Goal: Information Seeking & Learning: Learn about a topic

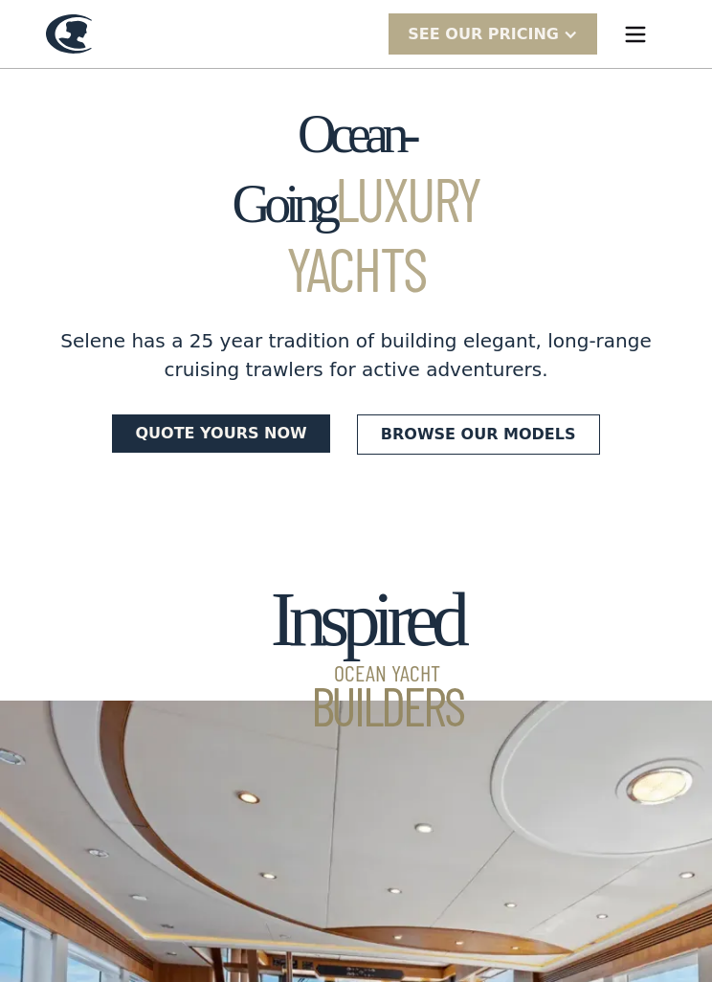
click at [640, 32] on img "menu" at bounding box center [635, 34] width 27 height 27
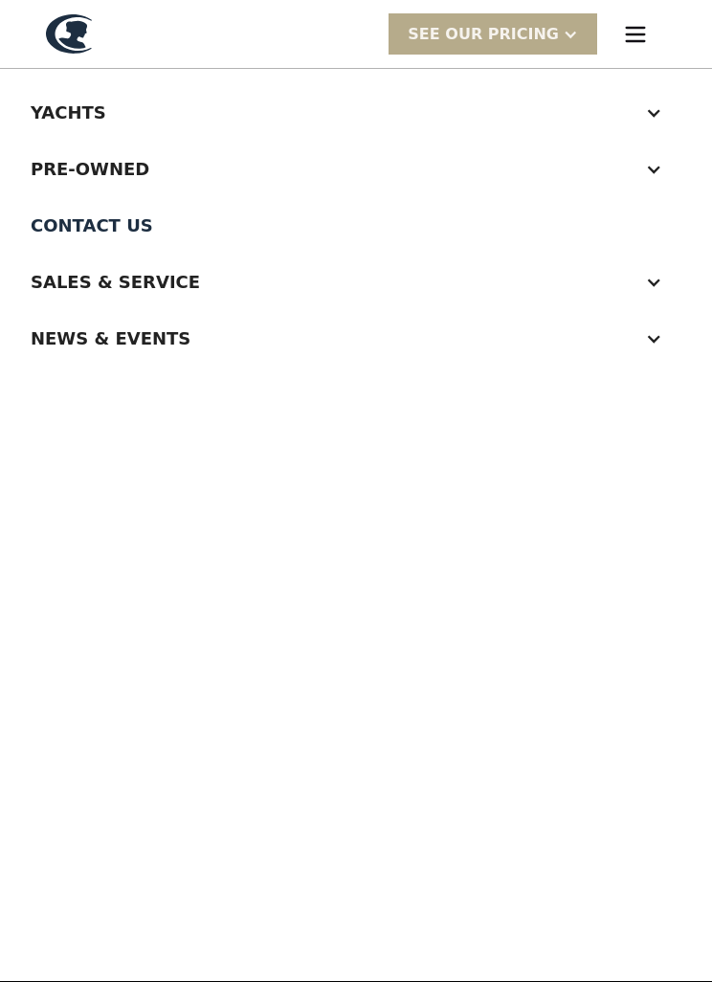
click at [659, 164] on div at bounding box center [653, 169] width 17 height 17
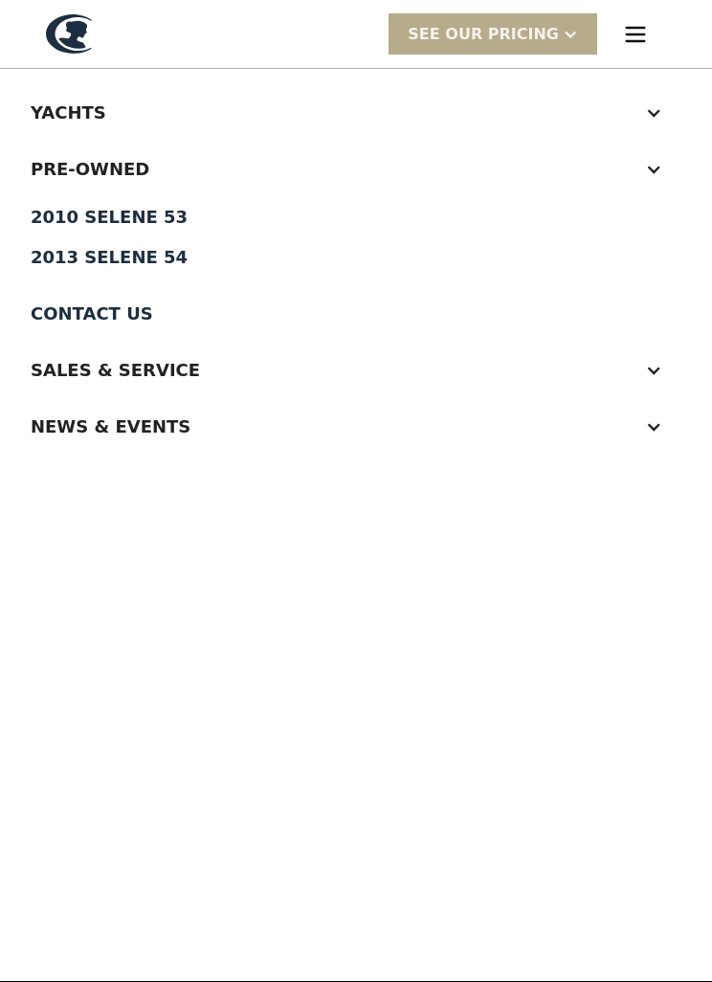
click at [153, 214] on div "2010 Selene 53" at bounding box center [356, 217] width 651 height 17
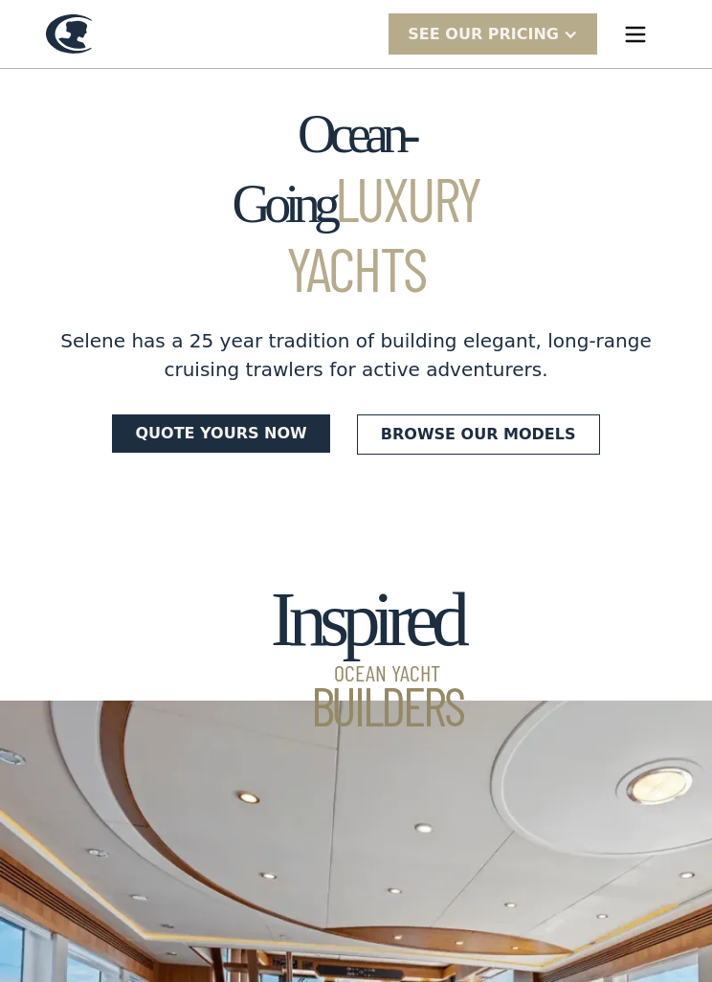
click at [640, 40] on img "menu" at bounding box center [635, 34] width 27 height 27
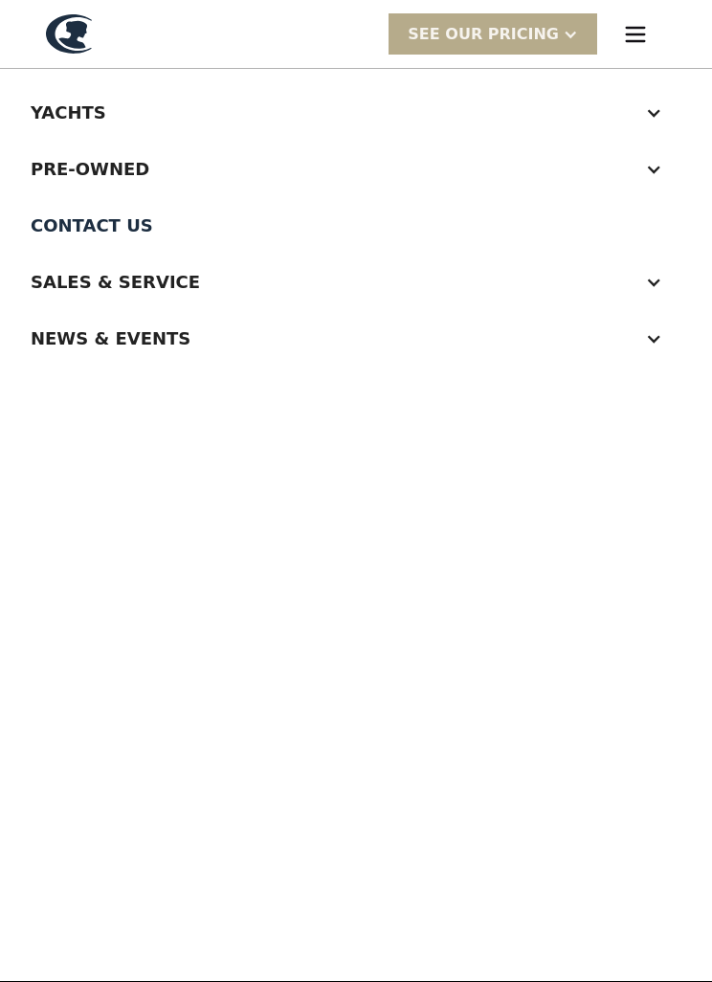
click at [654, 108] on div at bounding box center [653, 112] width 17 height 17
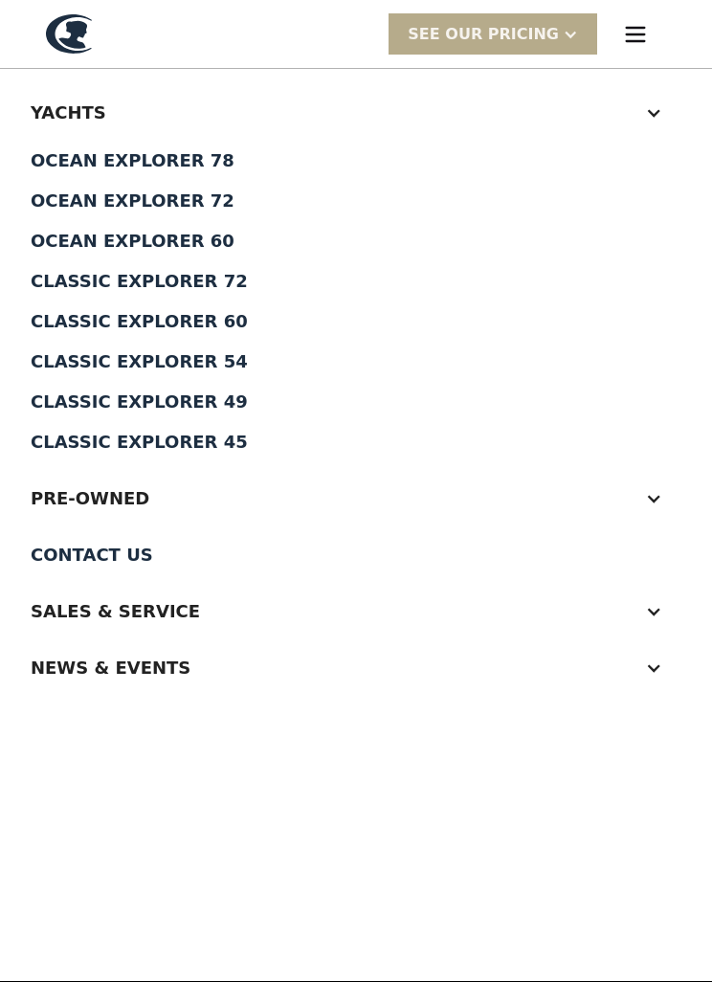
click at [217, 322] on div "Classic Explorer 60" at bounding box center [356, 321] width 651 height 17
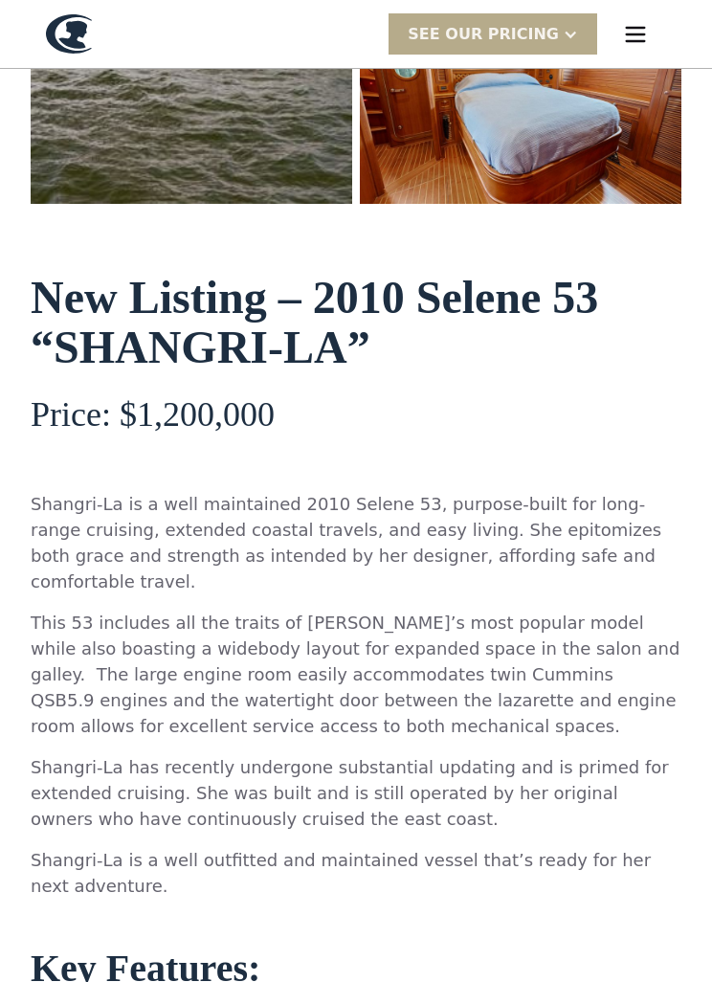
scroll to position [694, 0]
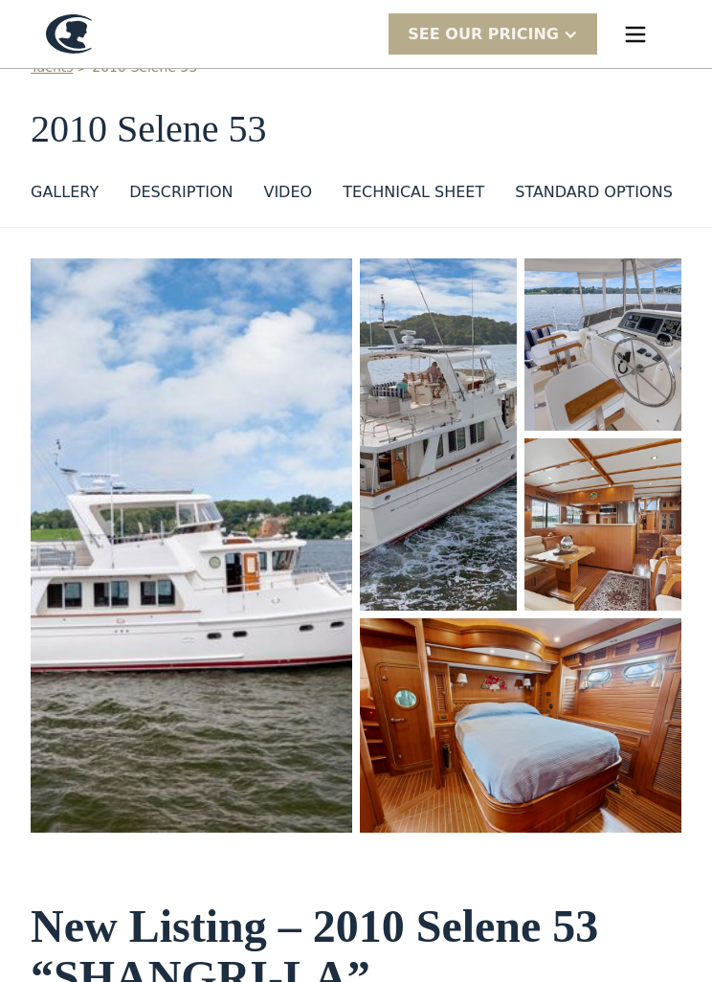
scroll to position [0, 0]
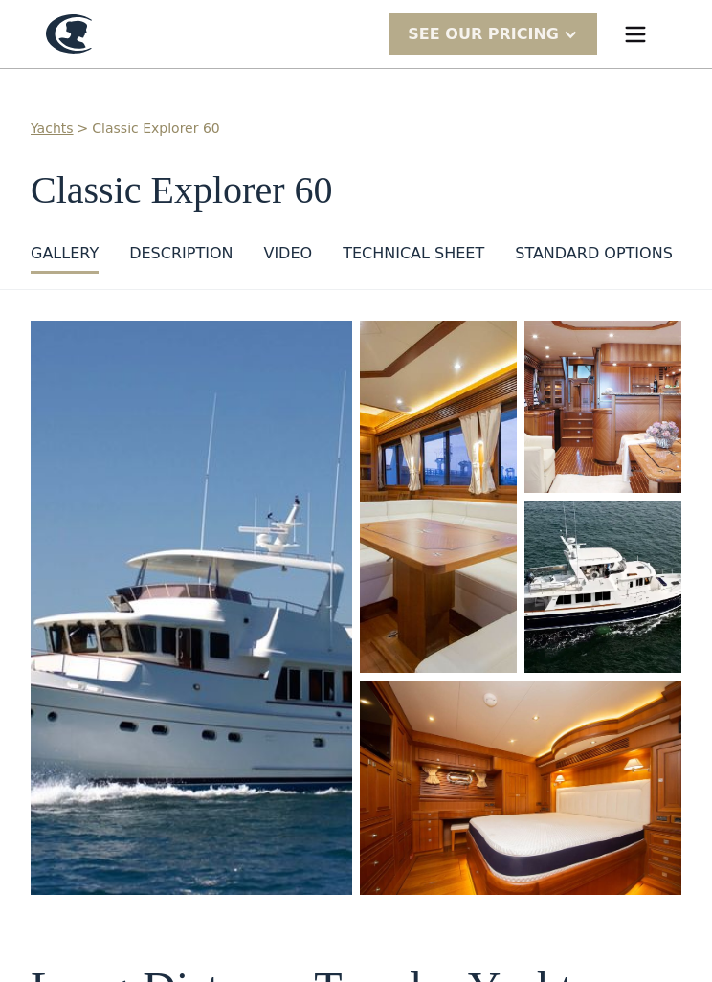
click at [178, 260] on div "DESCRIPTION" at bounding box center [180, 253] width 103 height 23
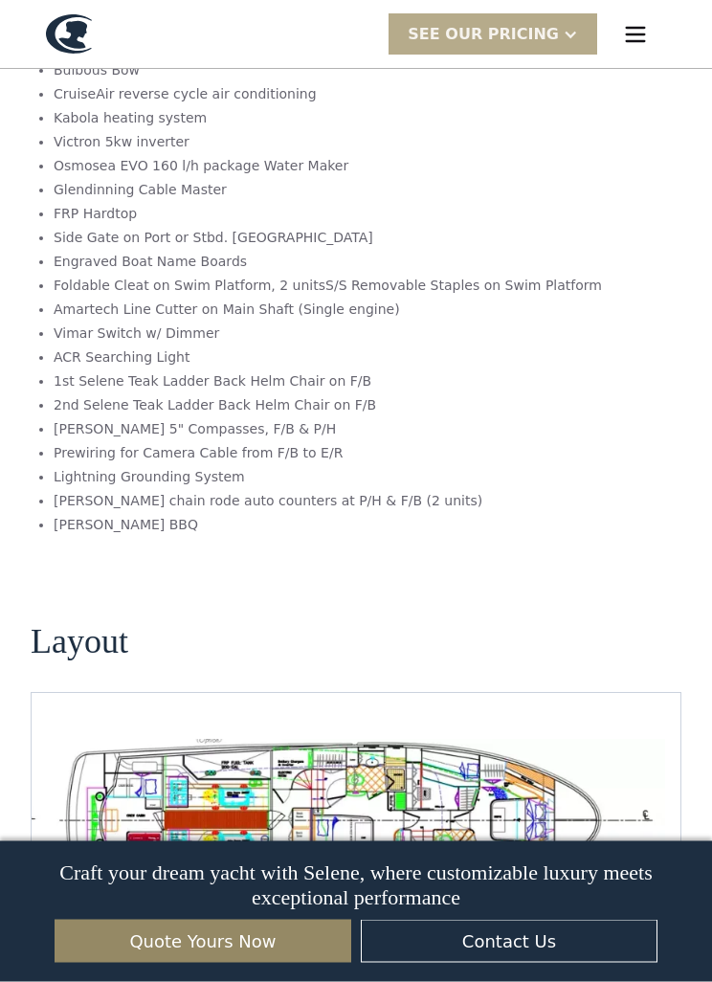
scroll to position [3093, 0]
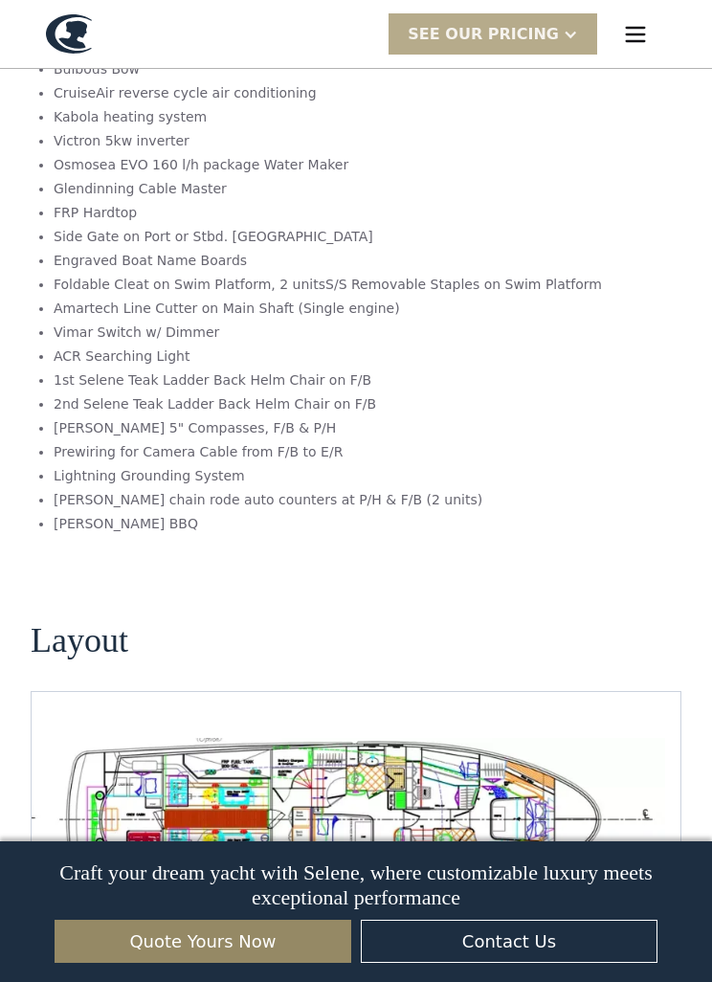
click at [539, 770] on img "open lightbox" at bounding box center [356, 819] width 619 height 163
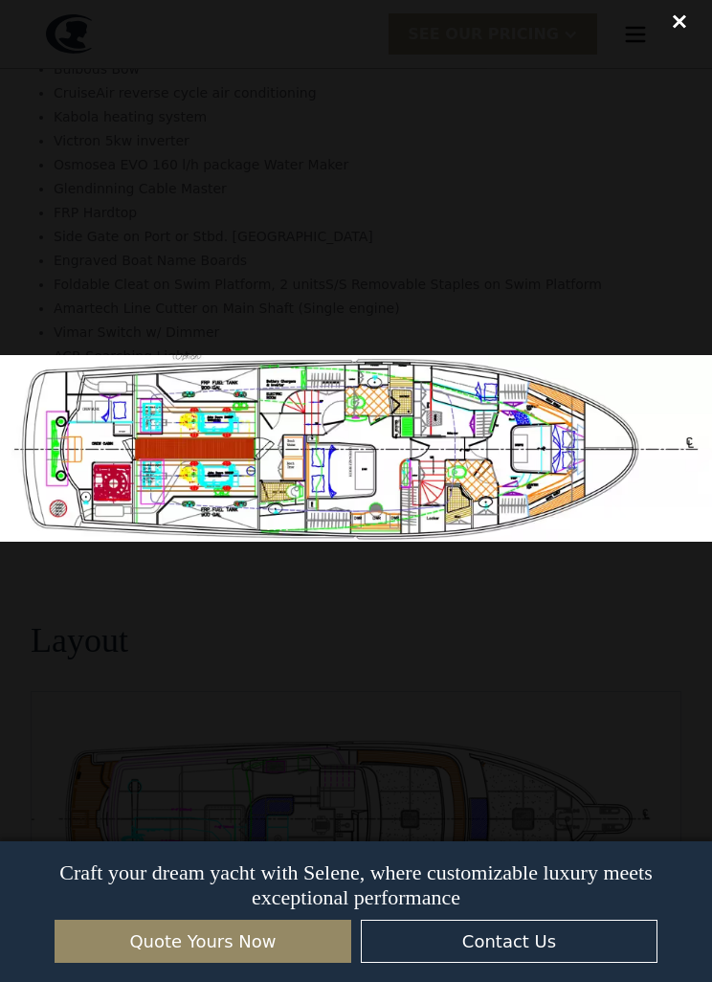
scroll to position [3112, 0]
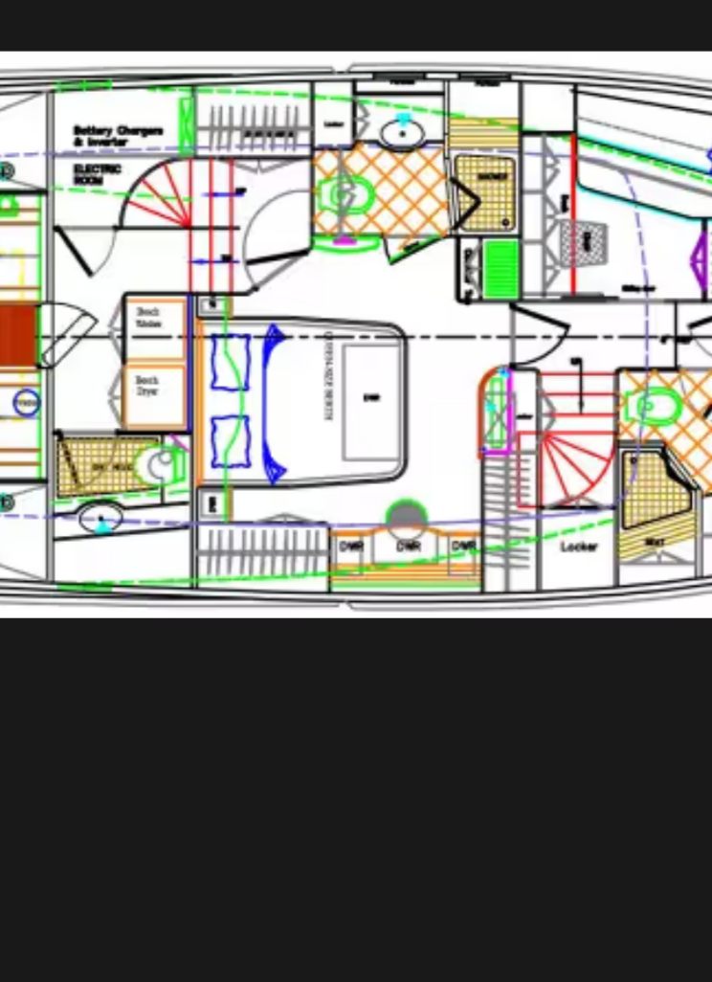
click at [193, 355] on img at bounding box center [356, 448] width 712 height 187
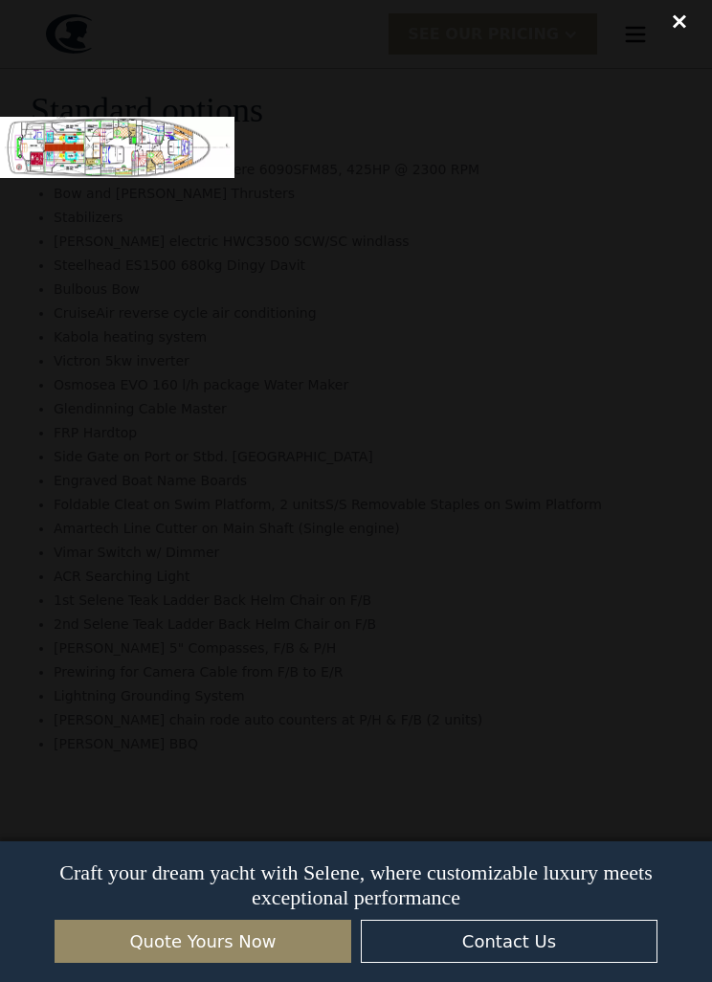
scroll to position [2874, 0]
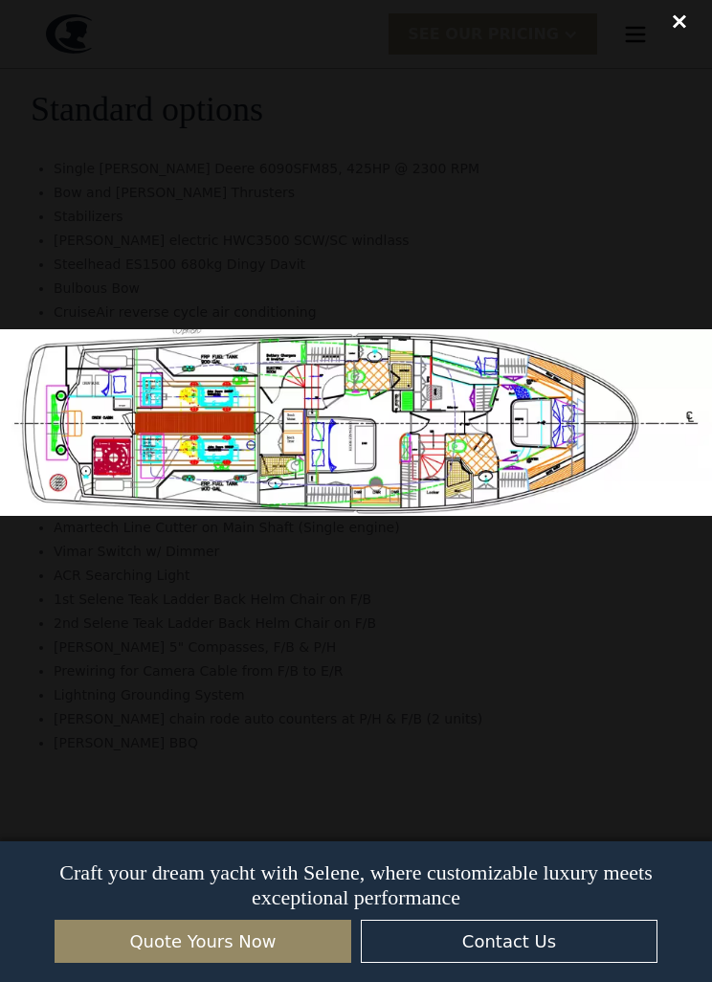
click at [678, 19] on div "close lightbox" at bounding box center [679, 21] width 65 height 42
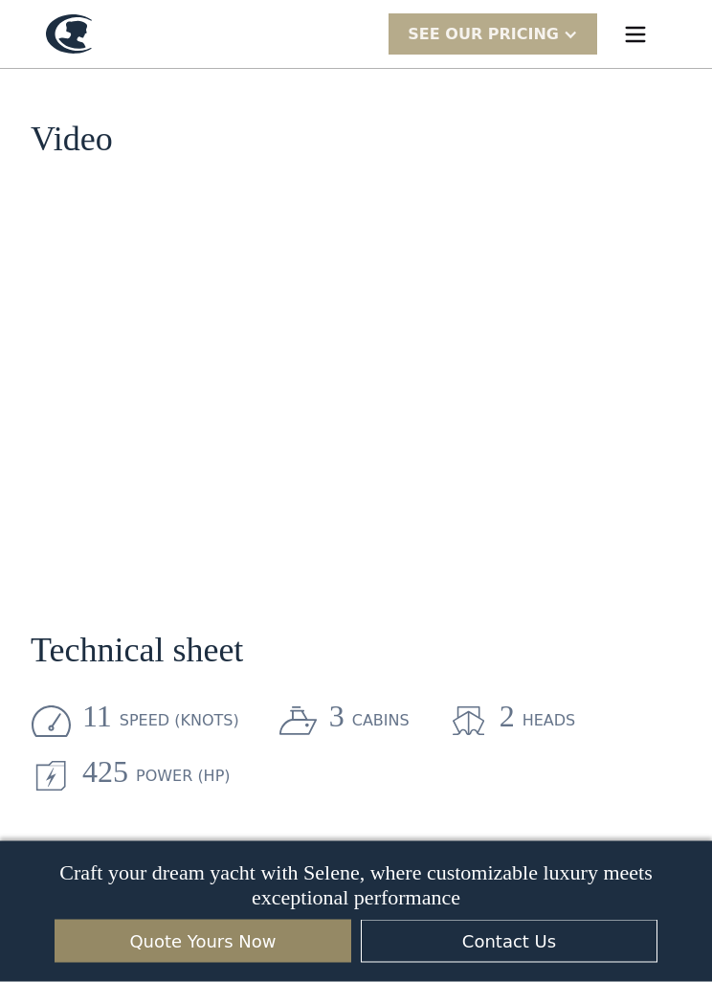
scroll to position [1868, 0]
